Goal: Task Accomplishment & Management: Manage account settings

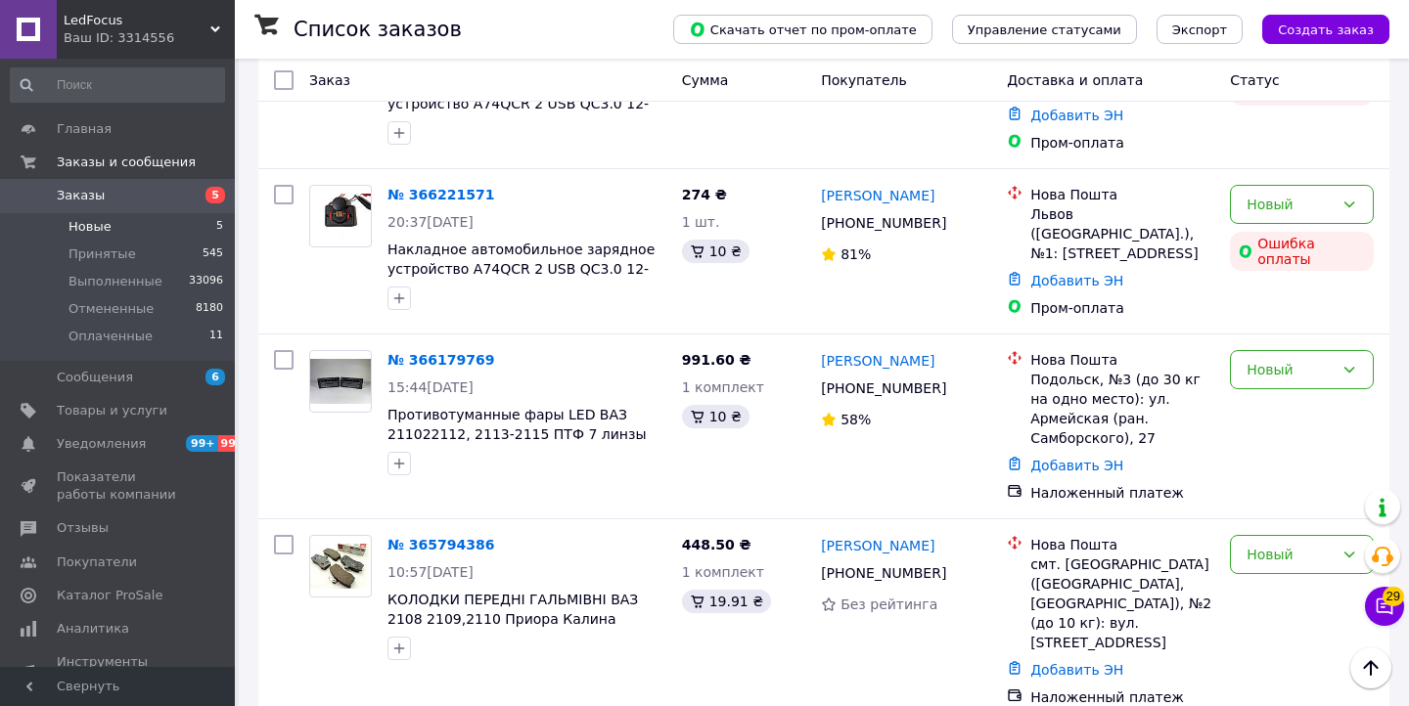
scroll to position [348, 0]
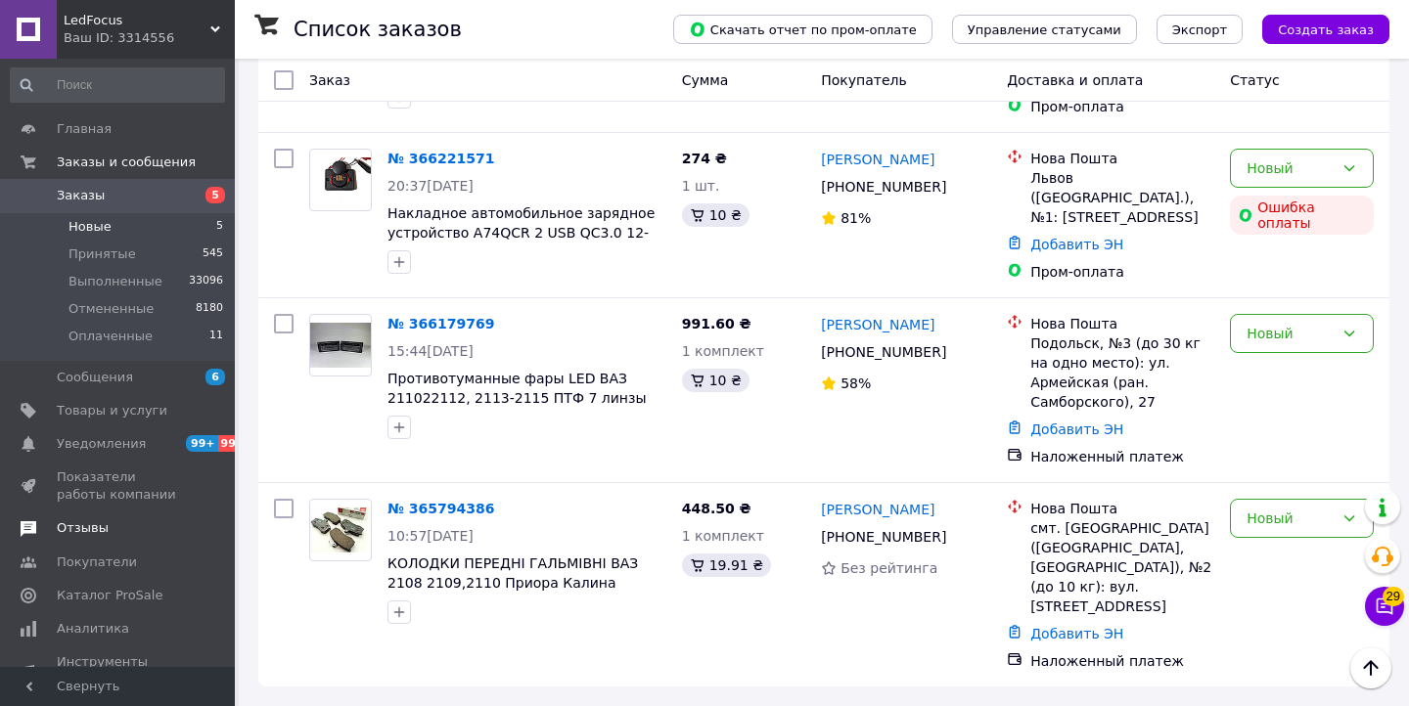
click at [88, 536] on span "Отзывы" at bounding box center [83, 528] width 52 height 18
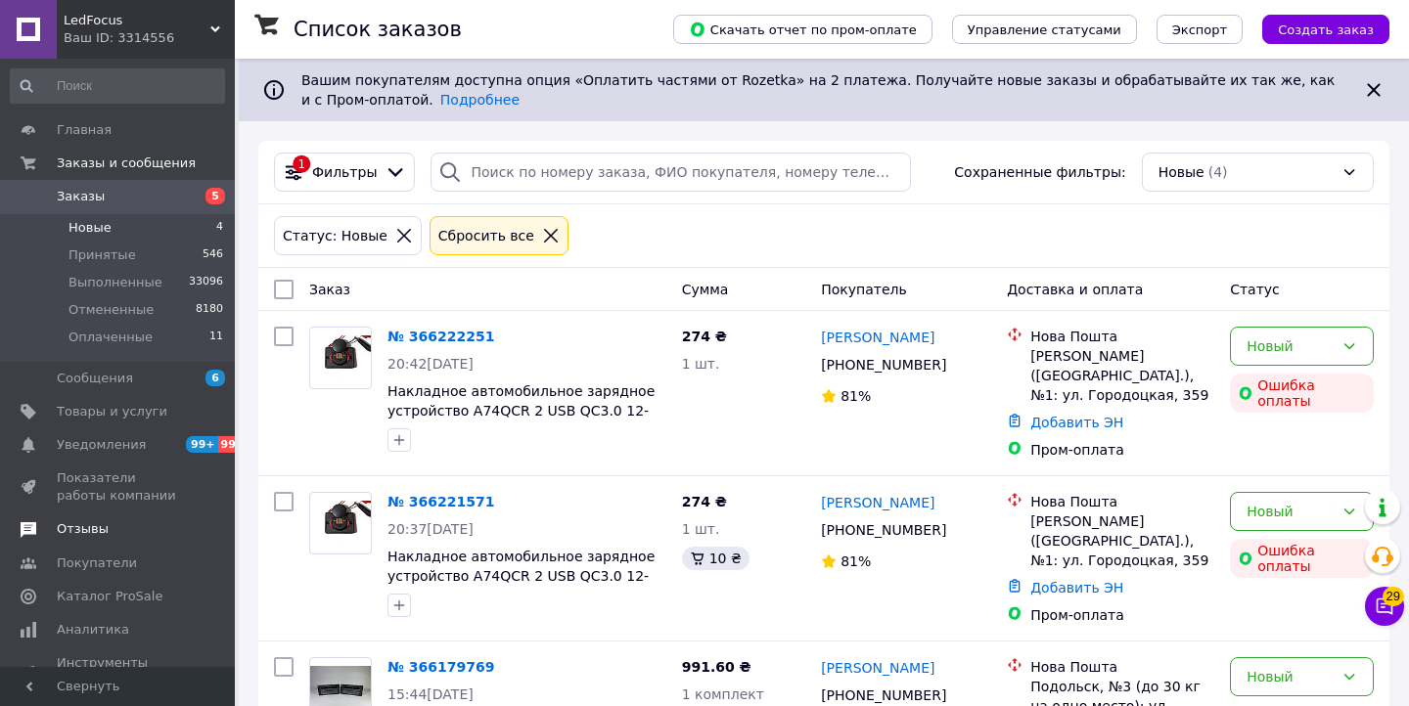
click at [100, 531] on span "Отзывы" at bounding box center [83, 529] width 52 height 18
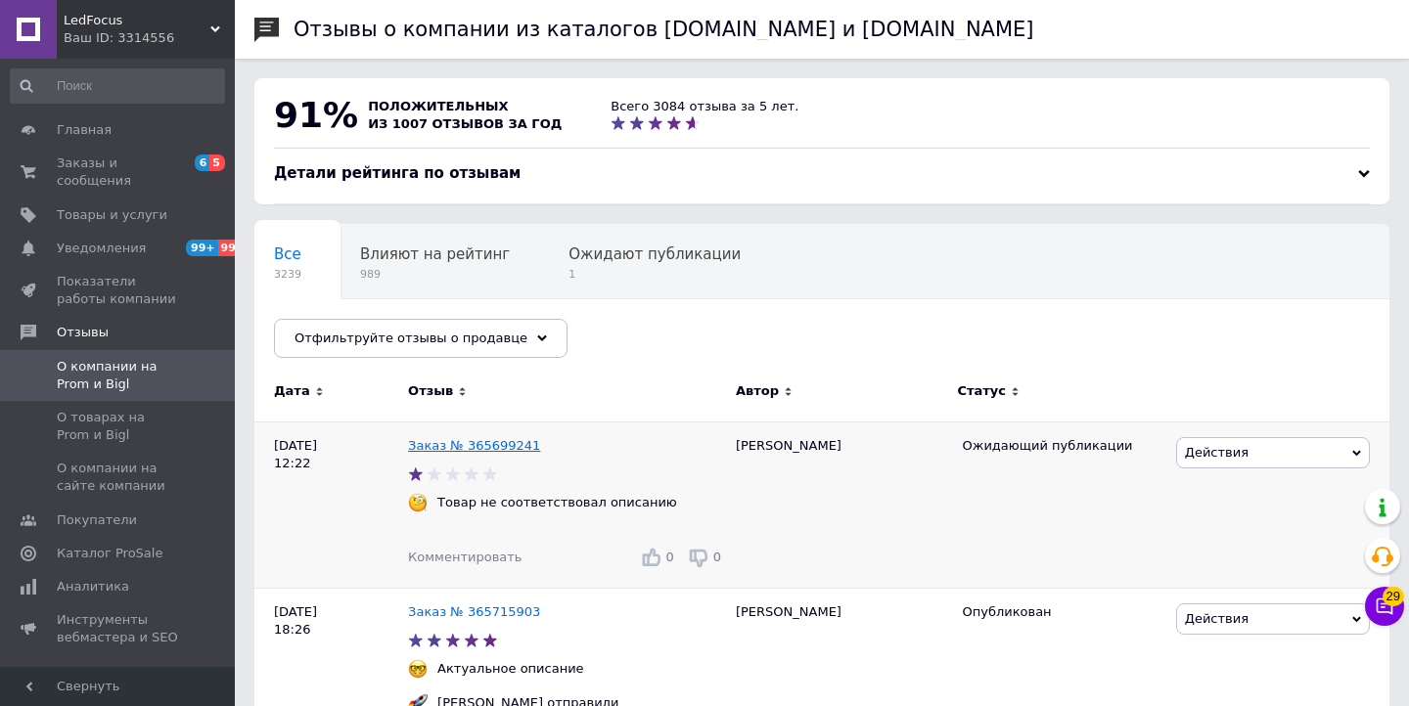
click at [455, 445] on link "Заказ № 365699241" at bounding box center [474, 445] width 132 height 15
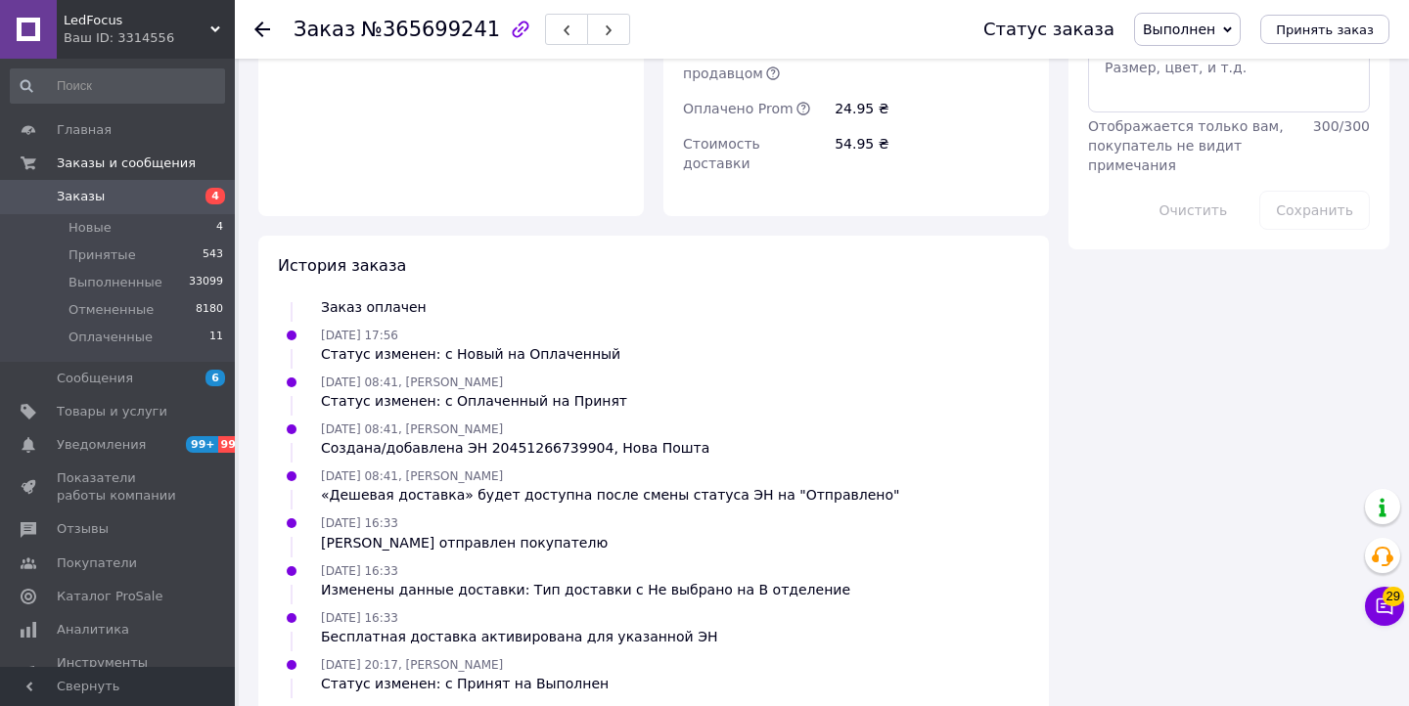
scroll to position [1805, 0]
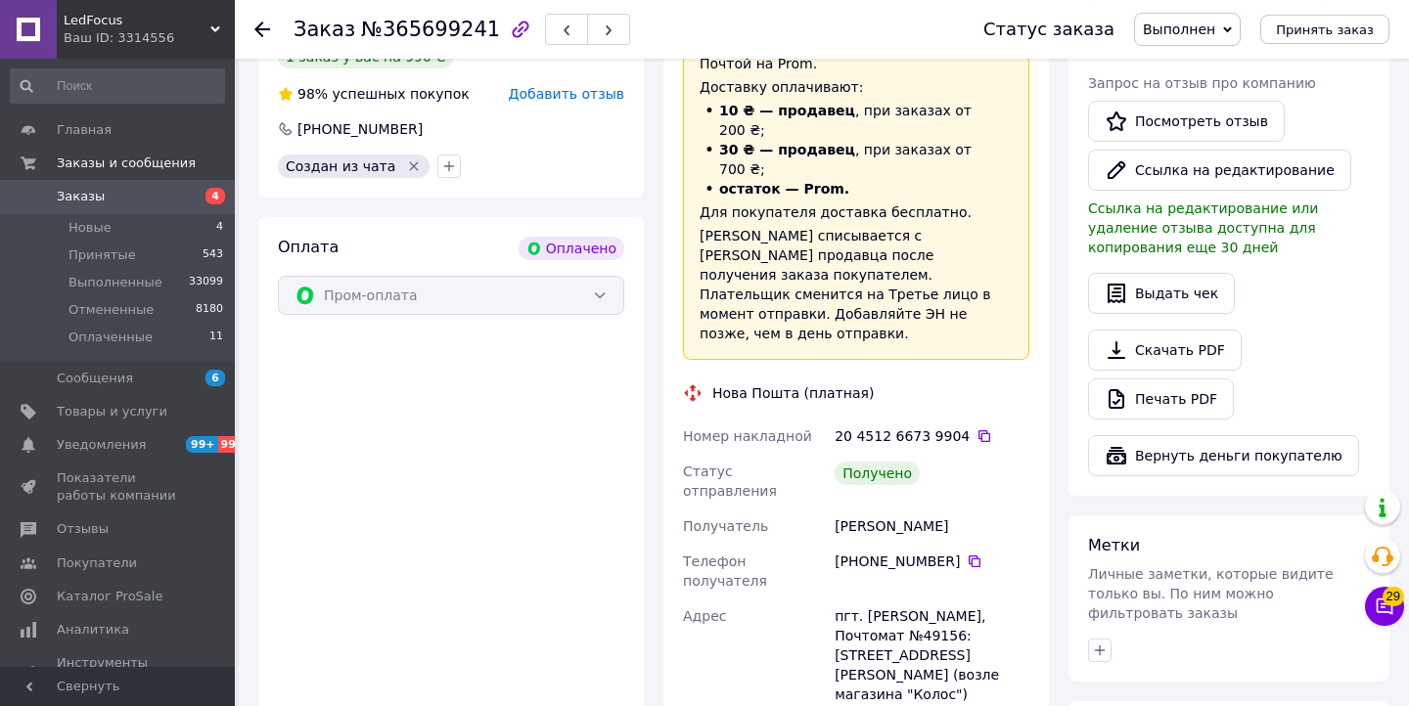
scroll to position [959, 0]
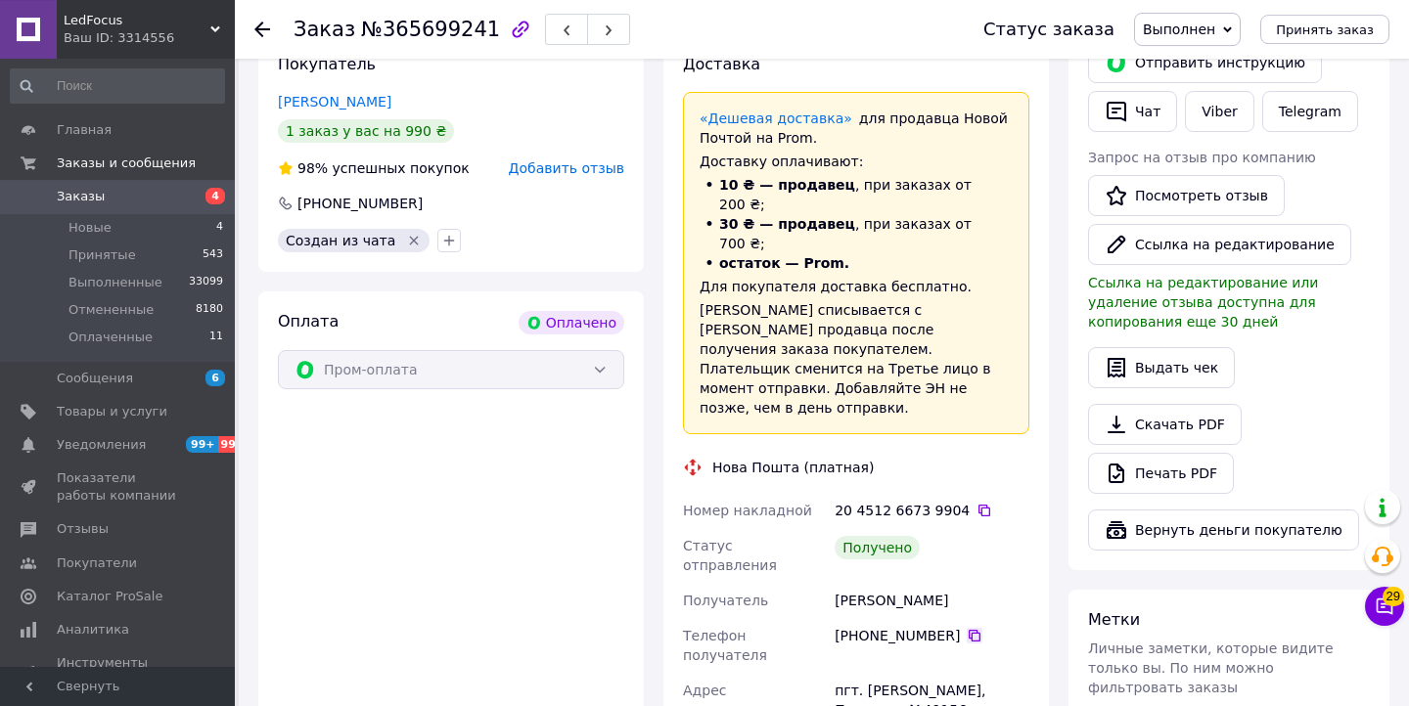
click at [981, 628] on icon at bounding box center [975, 636] width 16 height 16
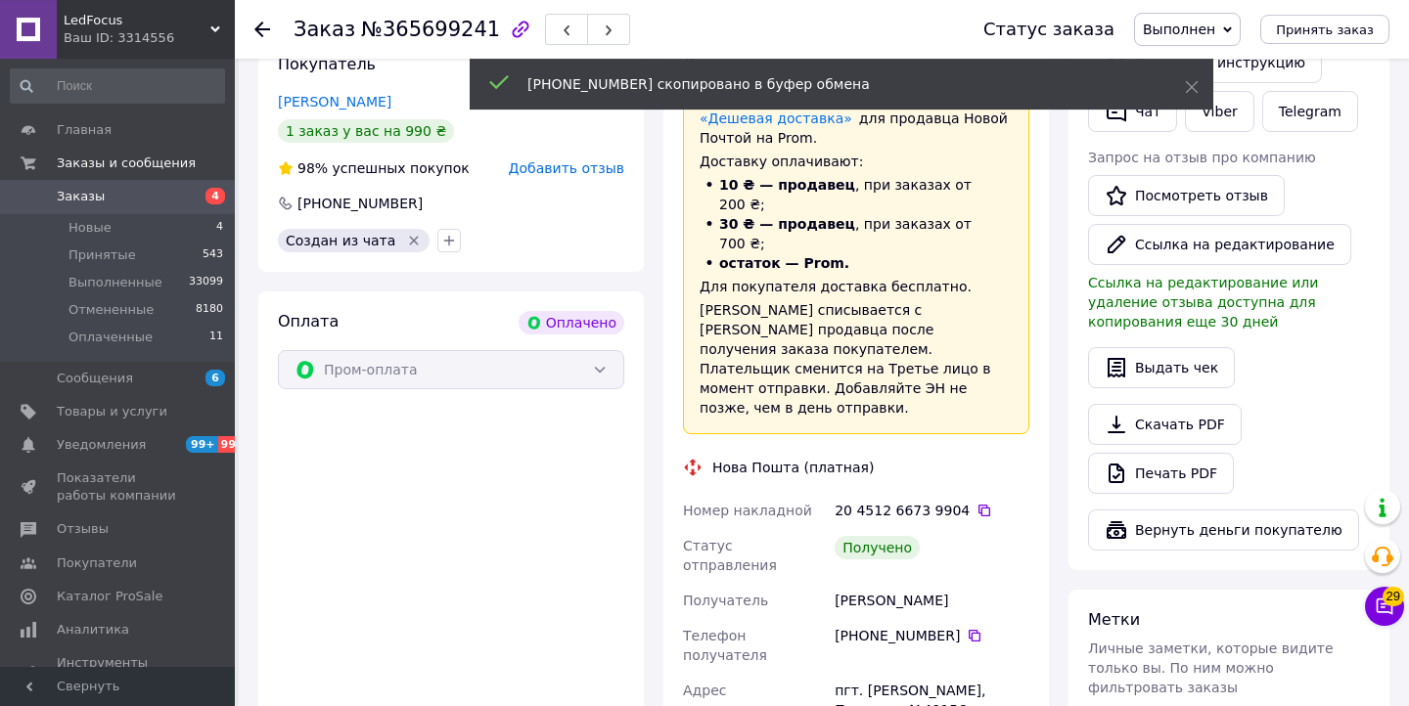
click at [976, 501] on div "20 4512 6673 9904" at bounding box center [932, 511] width 195 height 20
click at [980, 503] on icon at bounding box center [984, 511] width 16 height 16
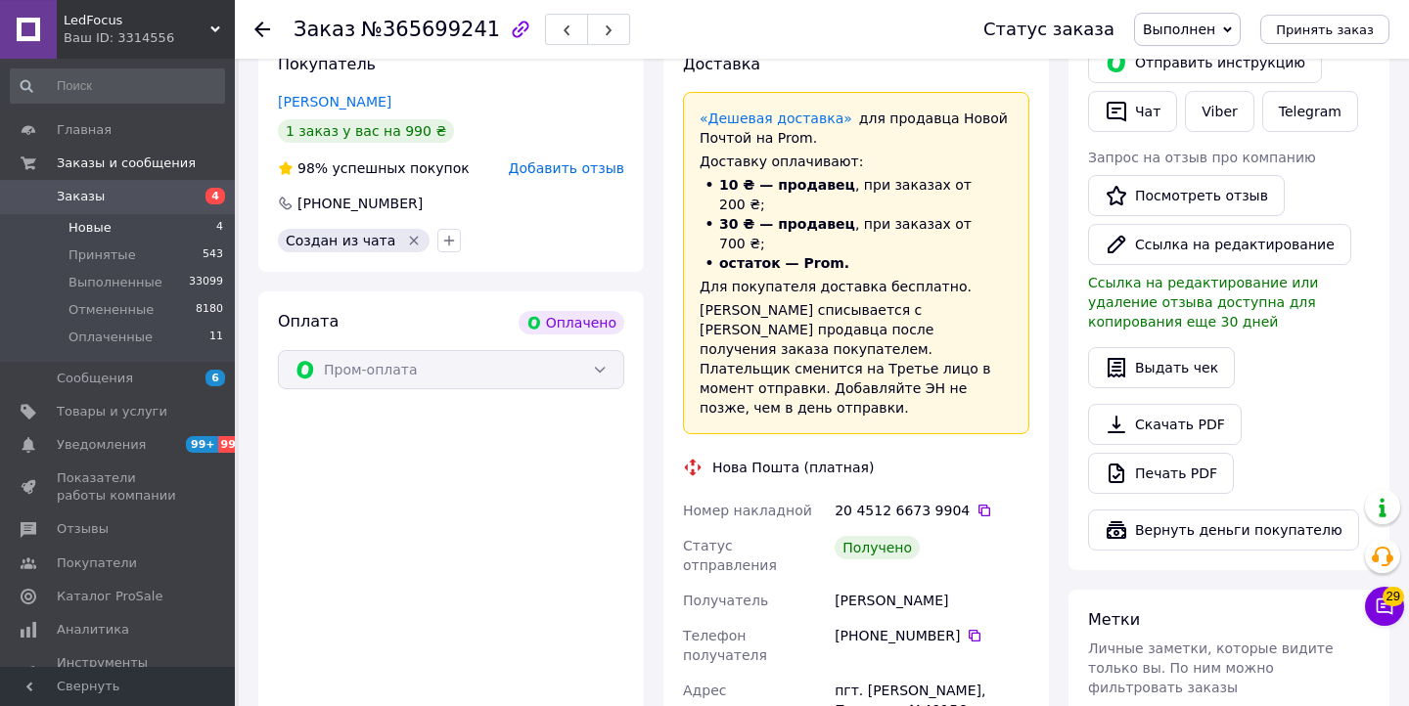
click at [156, 237] on li "Новые 4" at bounding box center [117, 227] width 235 height 27
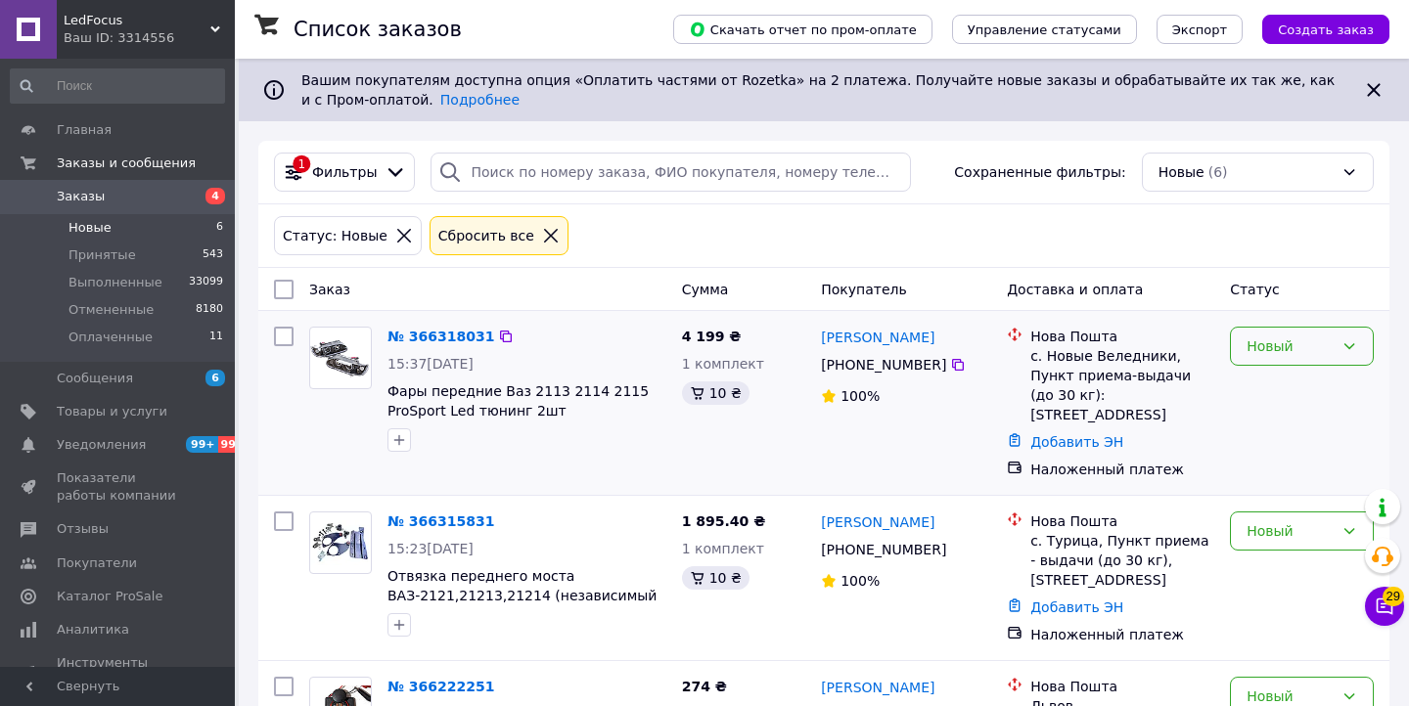
click at [1238, 338] on div "Новый" at bounding box center [1302, 346] width 144 height 39
click at [1244, 382] on li "Принят" at bounding box center [1302, 389] width 142 height 35
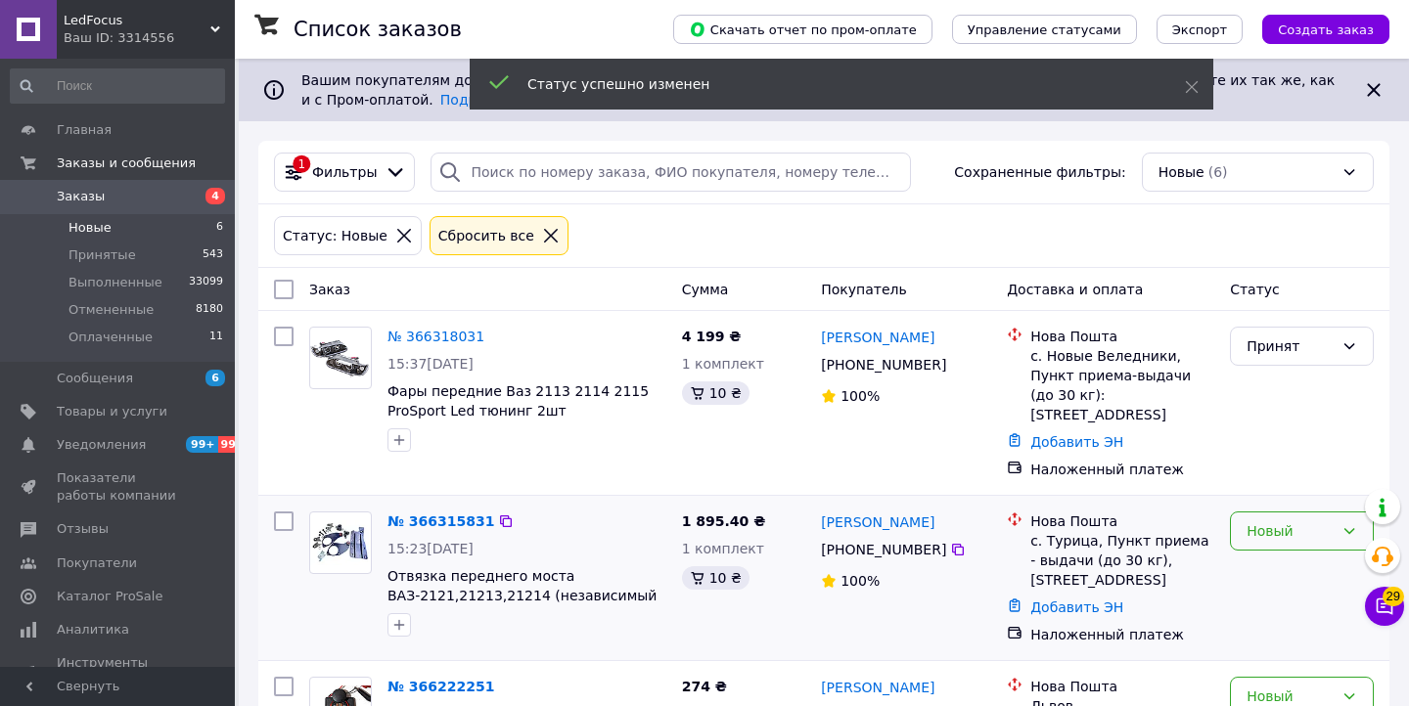
click at [1277, 520] on div "Новый" at bounding box center [1289, 531] width 87 height 22
click at [1276, 556] on li "Принят" at bounding box center [1302, 554] width 142 height 35
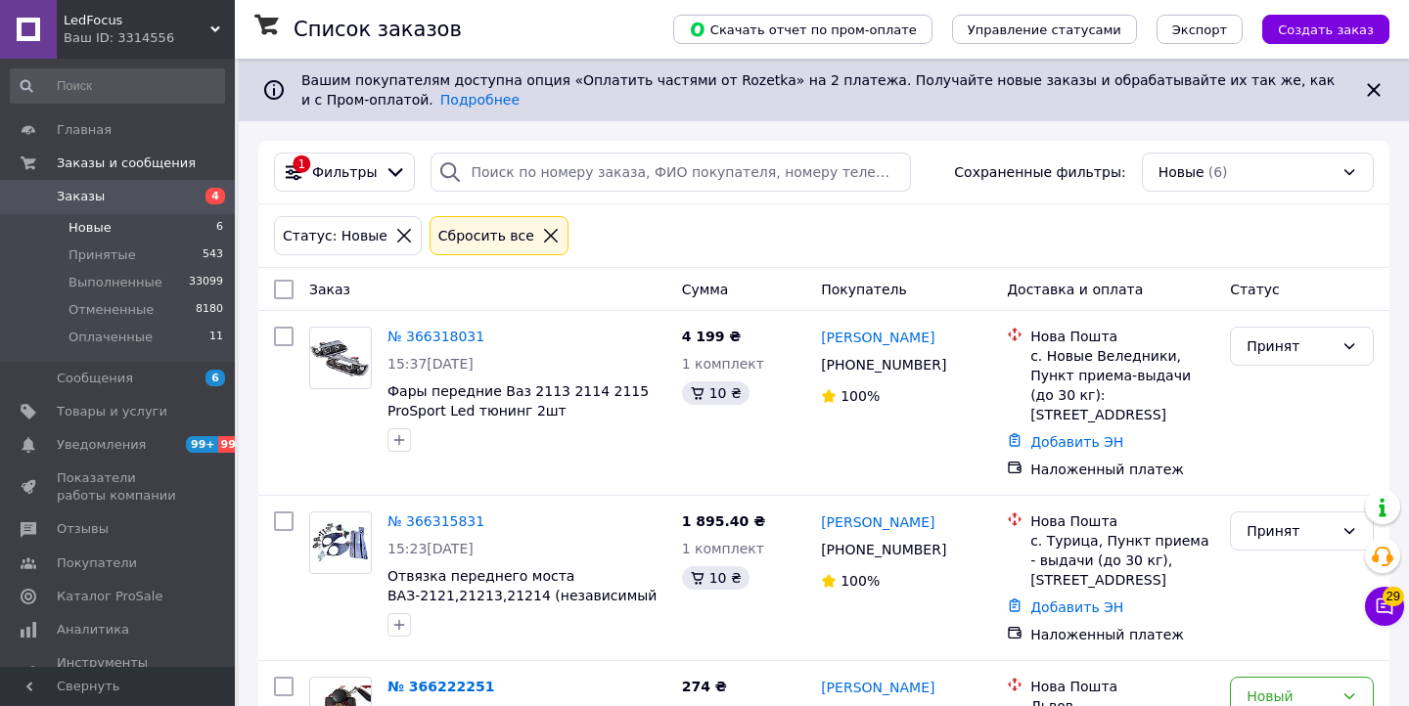
click at [128, 230] on li "Новые 6" at bounding box center [117, 227] width 235 height 27
click at [120, 266] on li "Принятые 543" at bounding box center [117, 255] width 235 height 27
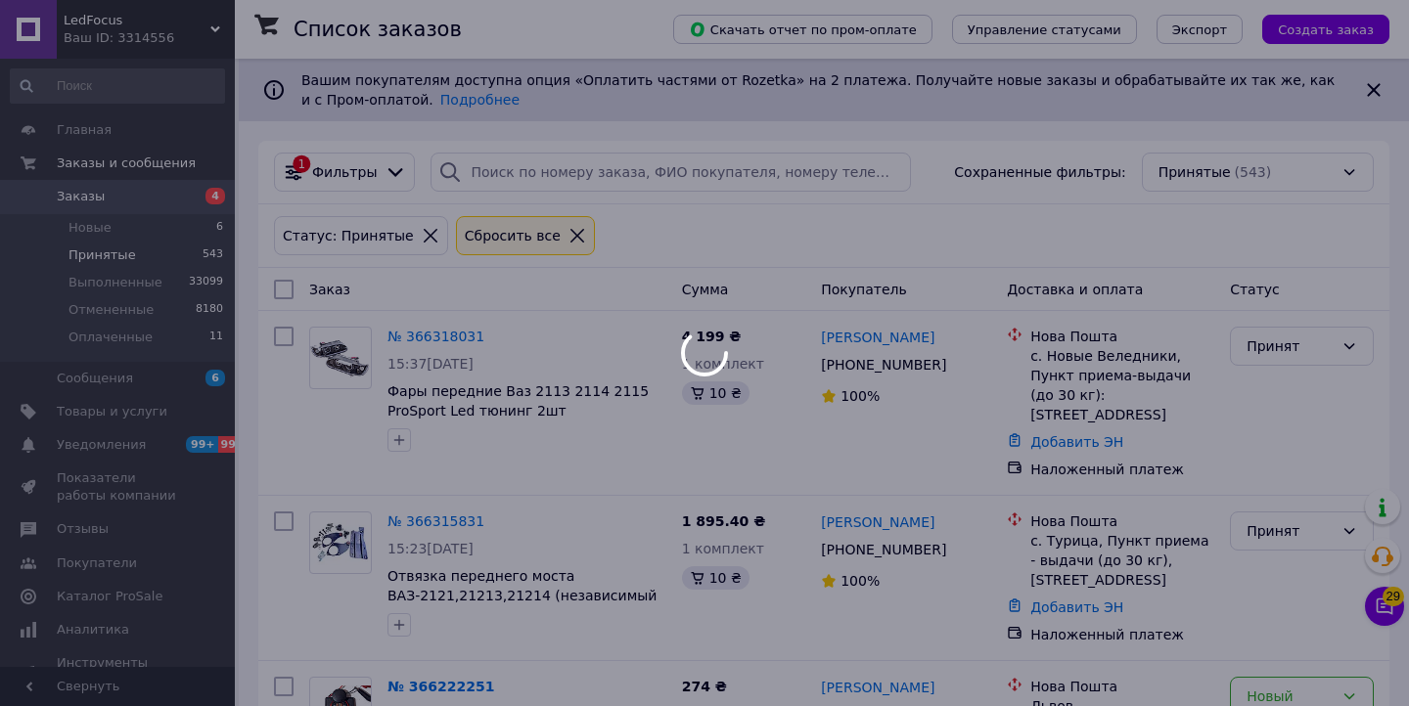
click at [106, 243] on div at bounding box center [704, 353] width 1409 height 706
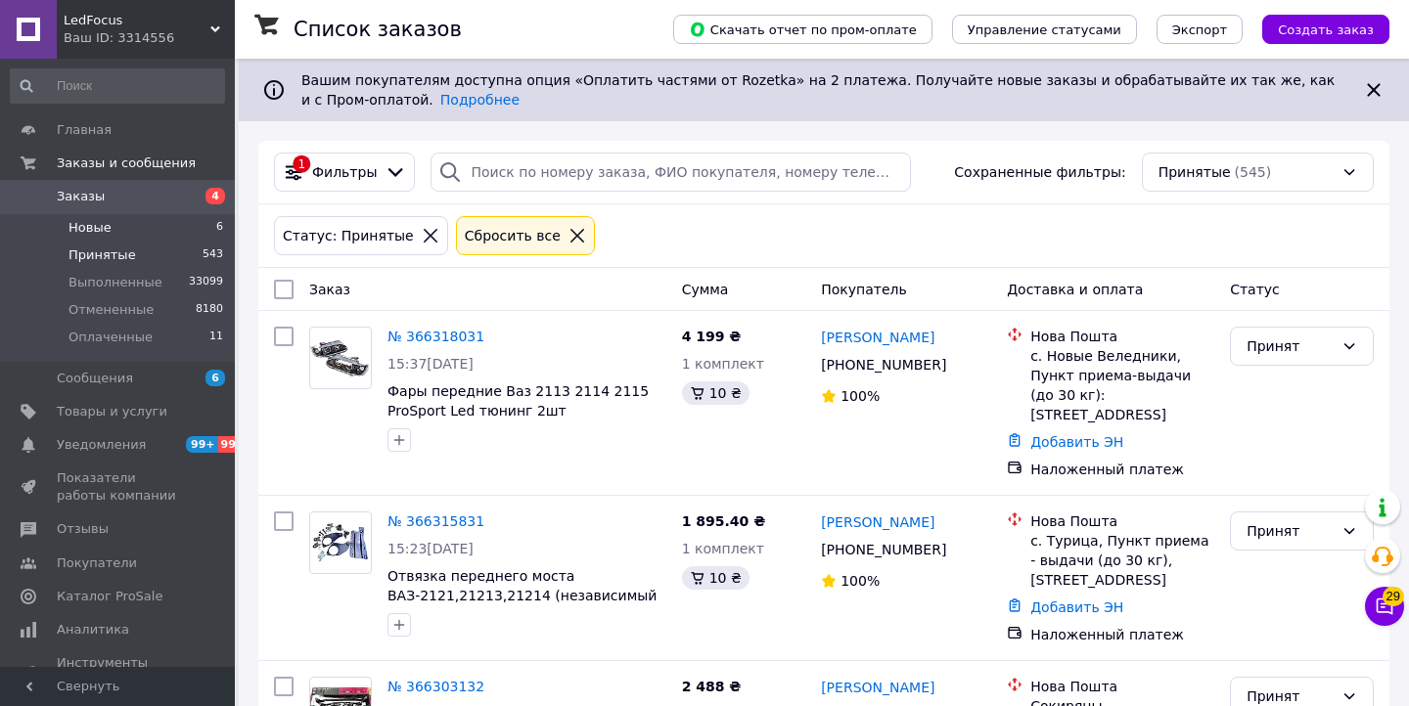
click at [113, 237] on li "Новые 6" at bounding box center [117, 227] width 235 height 27
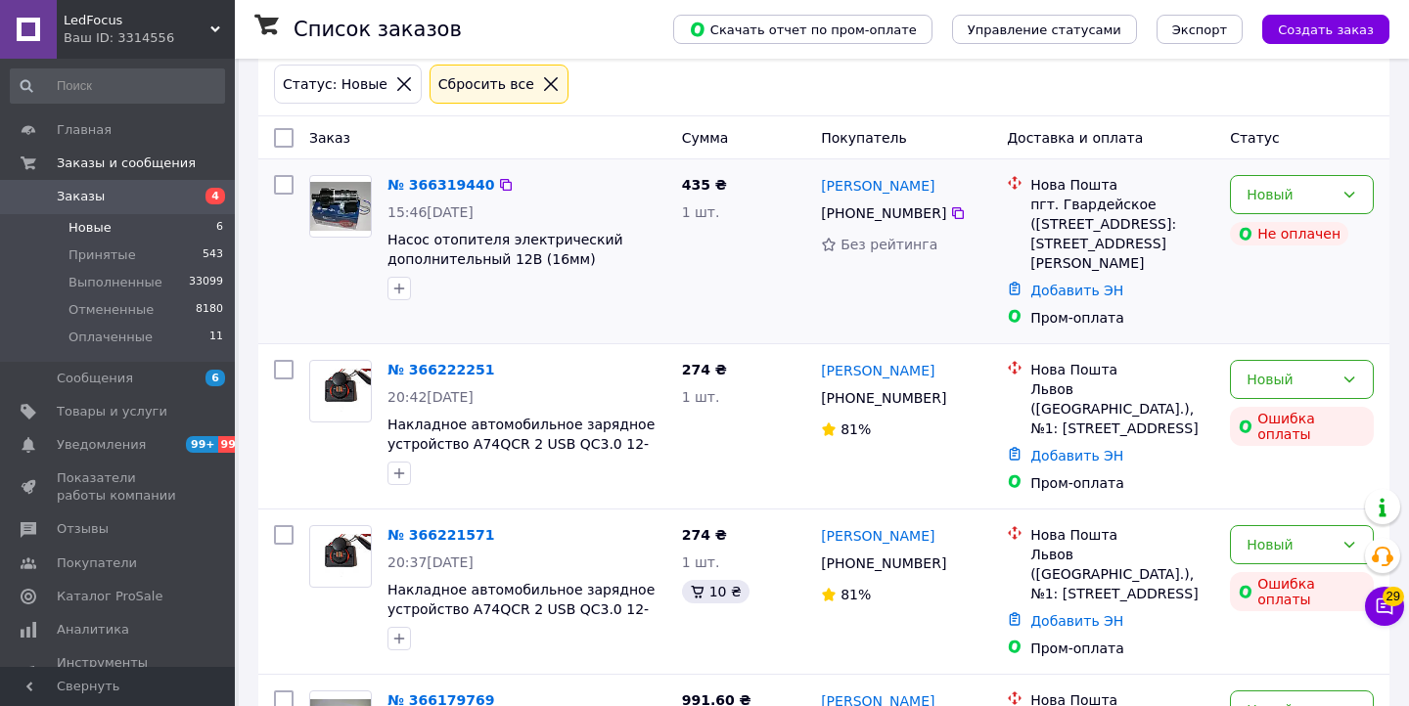
scroll to position [214, 0]
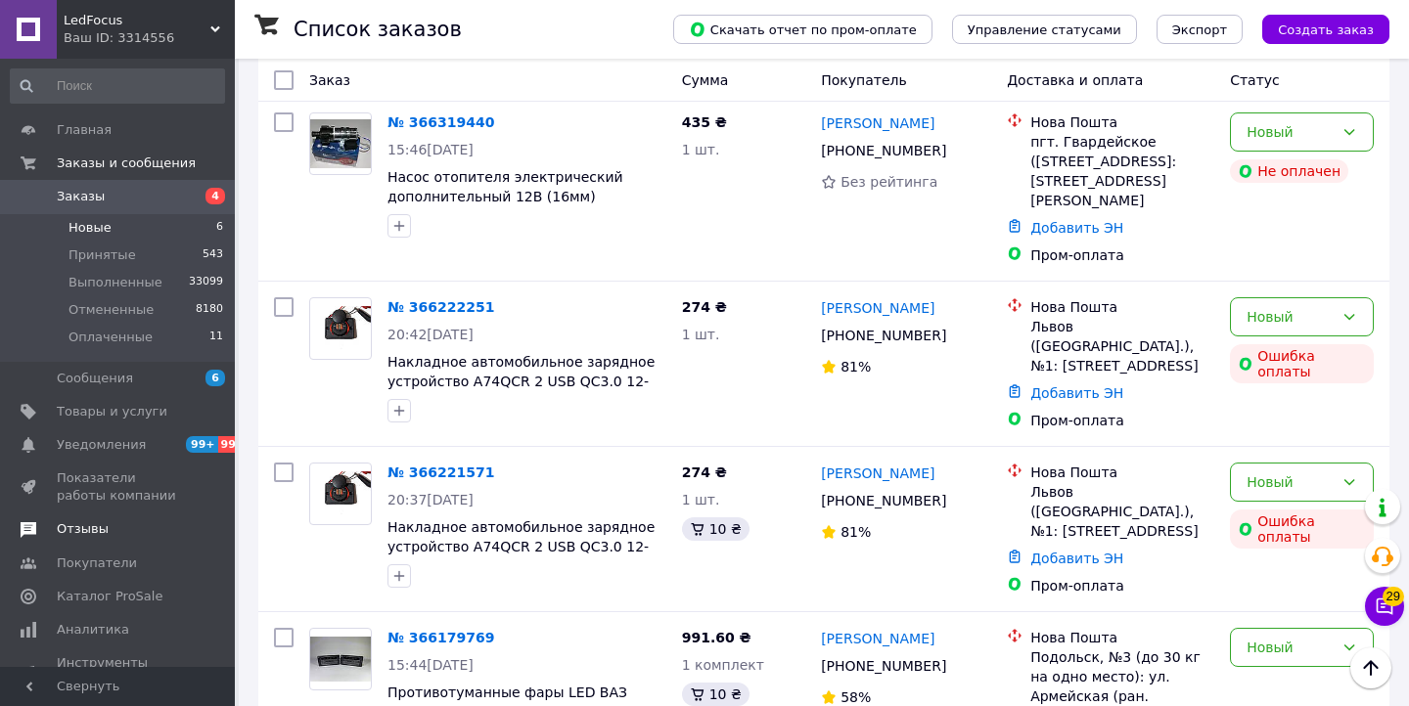
click at [106, 523] on span "Отзывы" at bounding box center [119, 529] width 124 height 18
